Goal: Check status: Check status

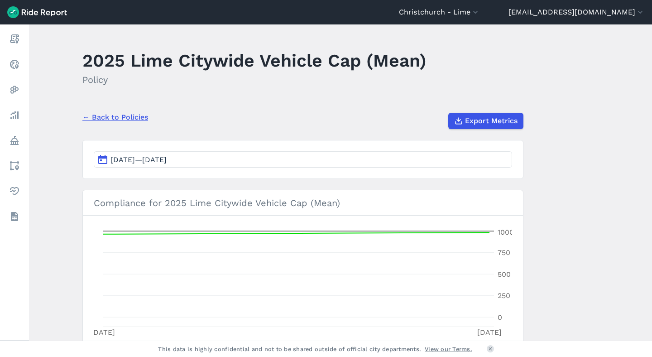
click at [230, 150] on section "[DATE]—[DATE]" at bounding box center [302, 159] width 441 height 39
click at [233, 161] on button "[DATE]—[DATE]" at bounding box center [303, 159] width 419 height 16
click at [443, 157] on button "[DATE]—[DATE]" at bounding box center [303, 159] width 419 height 16
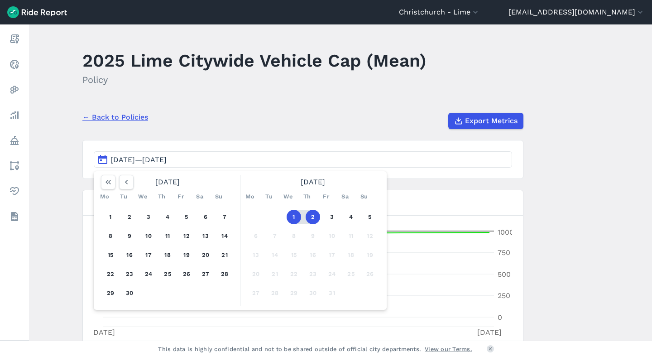
click at [290, 217] on button "1" at bounding box center [294, 217] width 14 height 14
click at [372, 220] on button "5" at bounding box center [370, 217] width 14 height 14
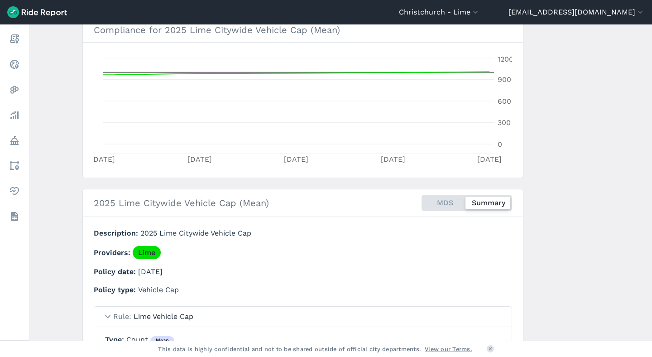
scroll to position [290, 0]
